Goal: Transaction & Acquisition: Purchase product/service

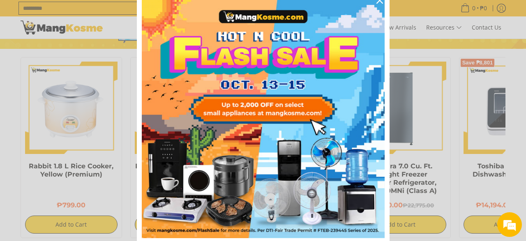
scroll to position [54, 0]
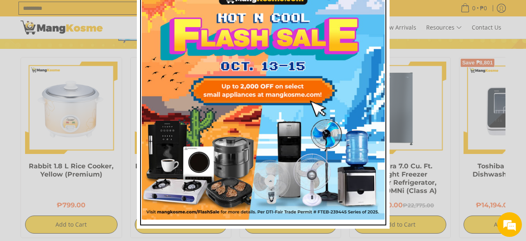
click at [301, 136] on img "Marketing offer form" at bounding box center [263, 98] width 243 height 243
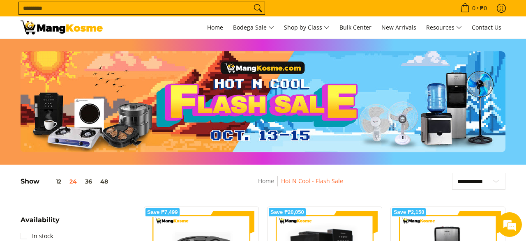
scroll to position [171, 0]
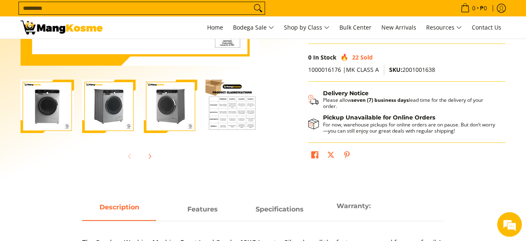
scroll to position [214, 0]
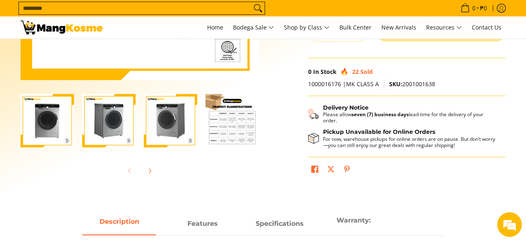
click at [101, 118] on img "Condura 12 KG Front Load Combo Inverter Washing Machine Silver (Class A)-2" at bounding box center [108, 120] width 53 height 53
click at [176, 127] on img "Condura 12 KG Front Load Combo Inverter Washing Machine Silver (Class A)-3" at bounding box center [170, 120] width 53 height 53
click at [174, 119] on img "Condura 12 KG Front Load Combo Inverter Washing Machine Silver (Class A)-3" at bounding box center [170, 120] width 53 height 53
click at [110, 122] on img "Condura 12 KG Front Load Combo Inverter Washing Machine Silver (Class A)-2" at bounding box center [108, 120] width 53 height 53
click at [237, 124] on img "Condura 12 KG Front Load Combo Inverter Washing Machine Silver (Class A)-4" at bounding box center [232, 120] width 53 height 53
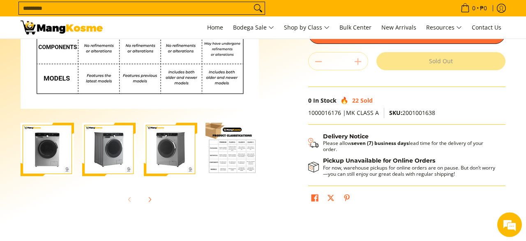
scroll to position [171, 0]
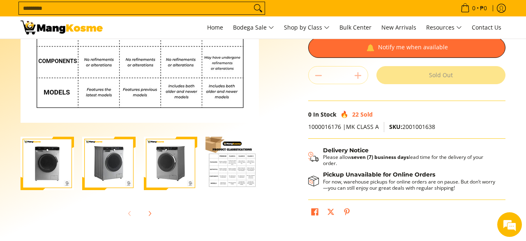
click at [49, 166] on img "Condura 12 KG Front Load Combo Inverter Washing Machine Silver (Class A)-1" at bounding box center [47, 163] width 53 height 53
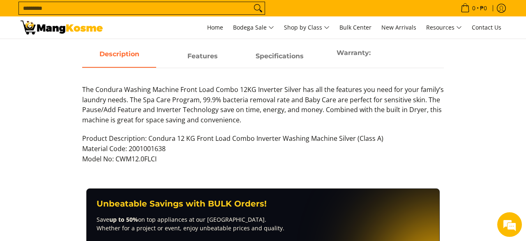
scroll to position [342, 0]
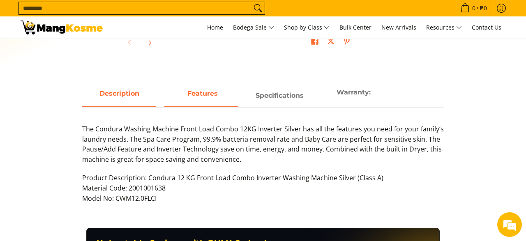
click at [204, 94] on strong "Features" at bounding box center [203, 94] width 30 height 8
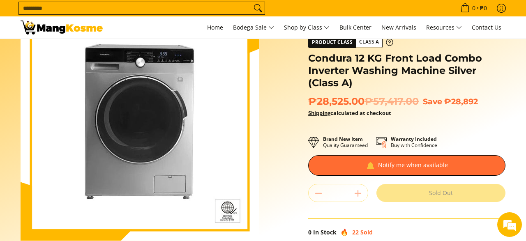
scroll to position [0, 0]
